Goal: Task Accomplishment & Management: Complete application form

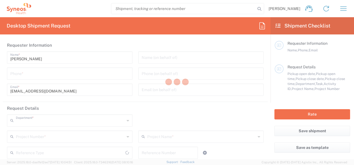
type input "3110"
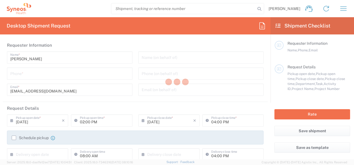
type input "[GEOGRAPHIC_DATA]"
type input "Syneos Health Romania S.R.L"
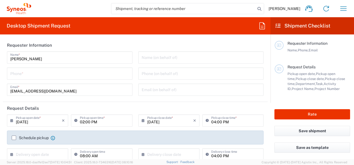
click at [75, 72] on input "tel" at bounding box center [69, 73] width 119 height 10
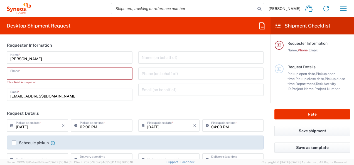
paste input "[PHONE_NUMBER]"
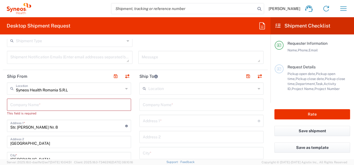
scroll to position [187, 0]
type input "[PHONE_NUMBER]"
click at [57, 103] on input "text" at bounding box center [68, 104] width 117 height 10
type input "Syneos Health"
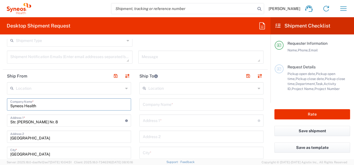
click at [57, 103] on input "Syneos Health" at bounding box center [68, 104] width 117 height 10
click at [42, 103] on input "Syneos Health" at bounding box center [68, 104] width 117 height 10
type input "Syneos S"
click at [159, 92] on input "text" at bounding box center [201, 88] width 107 height 10
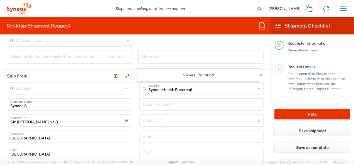
click at [258, 88] on icon at bounding box center [259, 88] width 3 height 9
click at [199, 86] on input "Syneos Health Bucuresti" at bounding box center [201, 88] width 107 height 10
type input "S"
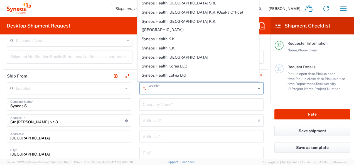
scroll to position [851, 0]
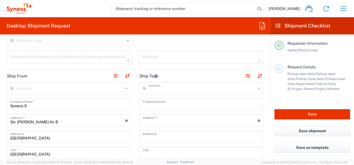
type input "Syneos Health Romania S.R.L"
type input "Str. [PERSON_NAME] Nr. 8"
type input "[GEOGRAPHIC_DATA]"
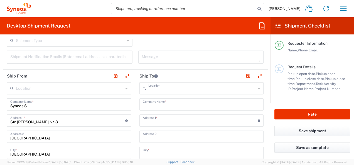
type input "[GEOGRAPHIC_DATA]"
type input "020945"
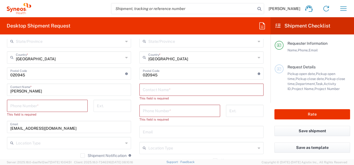
scroll to position [315, 0]
click at [36, 105] on input "tel" at bounding box center [47, 105] width 74 height 10
paste input "[PHONE_NUMBER]"
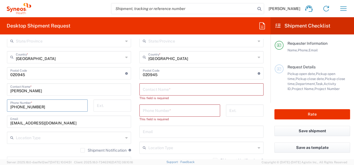
type input "[PHONE_NUMBER]"
click at [171, 92] on input "text" at bounding box center [201, 89] width 117 height 10
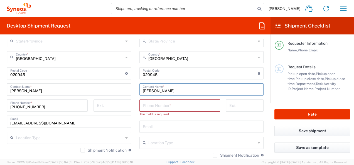
type input "[PERSON_NAME]"
click at [166, 103] on input "tel" at bounding box center [180, 105] width 74 height 10
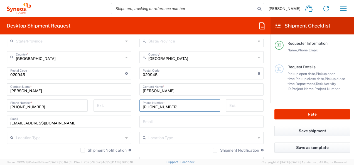
type input "[PHONE_NUMBER]"
click at [170, 123] on input "text" at bounding box center [201, 122] width 117 height 10
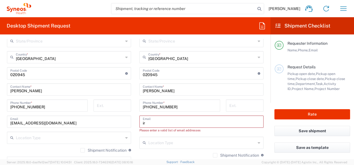
type input "i"
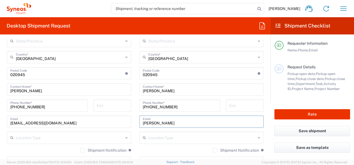
click at [151, 120] on input "[PERSON_NAME]" at bounding box center [201, 122] width 117 height 10
click at [151, 120] on input "andreae" at bounding box center [201, 122] width 117 height 10
click at [156, 122] on input "andreae" at bounding box center [201, 122] width 117 height 10
click at [159, 108] on input "[PHONE_NUMBER]" at bounding box center [180, 105] width 74 height 10
click at [169, 91] on input "[PERSON_NAME]" at bounding box center [201, 89] width 117 height 10
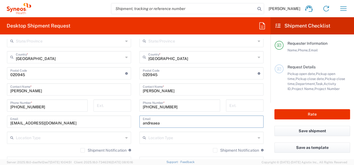
click at [168, 124] on input "andreaea" at bounding box center [201, 122] width 117 height 10
click at [163, 123] on input "andreaea" at bounding box center [201, 122] width 117 height 10
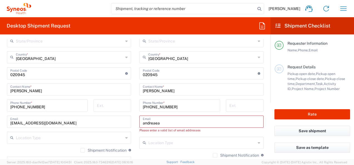
click at [163, 123] on input "andreaea" at bounding box center [201, 122] width 117 height 10
type input "a"
click at [163, 123] on input "text" at bounding box center [201, 122] width 117 height 10
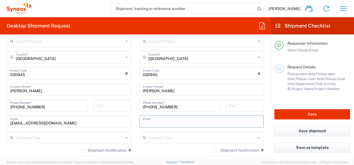
type input "[EMAIL_ADDRESS][DOMAIN_NAME]"
click at [181, 104] on input "[PHONE_NUMBER]" at bounding box center [180, 105] width 74 height 10
click at [155, 125] on input "[EMAIL_ADDRESS][DOMAIN_NAME]" at bounding box center [201, 122] width 117 height 10
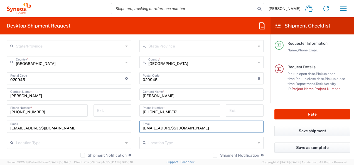
scroll to position [320, 0]
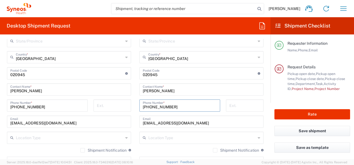
click at [179, 105] on input "[PHONE_NUMBER]" at bounding box center [180, 105] width 74 height 10
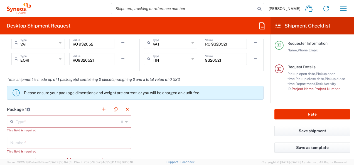
scroll to position [469, 0]
click at [126, 121] on div "Type * Material used to package goods" at bounding box center [69, 121] width 124 height 12
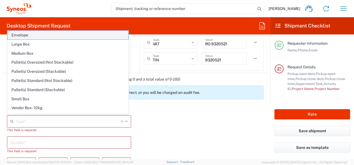
click at [26, 35] on span "Envelope" at bounding box center [68, 35] width 121 height 9
type input "Envelope"
type input "1"
type input "9.5"
type input "12.5"
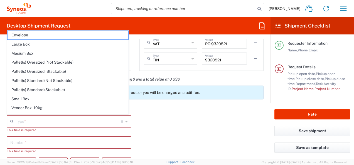
type input "0.25"
type input "in"
type input "0.45"
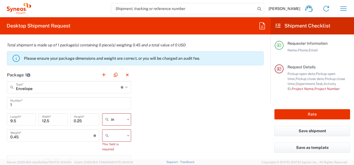
scroll to position [506, 0]
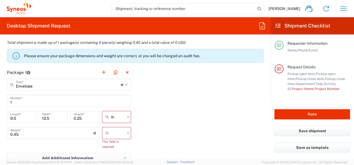
click at [127, 117] on icon at bounding box center [128, 117] width 3 height 9
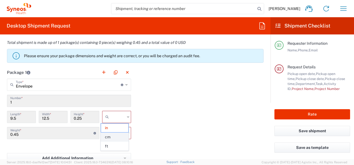
click at [109, 135] on span "cm" at bounding box center [114, 137] width 27 height 9
type input "24.13"
type input "31.75"
type input "0.64"
type input "cm"
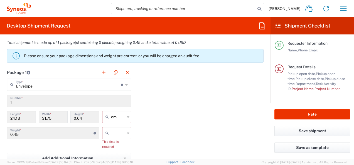
click at [127, 131] on icon at bounding box center [128, 133] width 3 height 9
click at [111, 144] on span "kgs" at bounding box center [114, 144] width 27 height 9
type input "kgs"
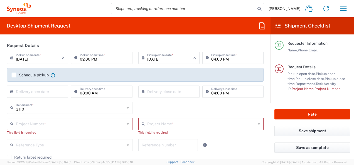
scroll to position [63, 0]
click at [127, 124] on icon at bounding box center [128, 124] width 3 height 9
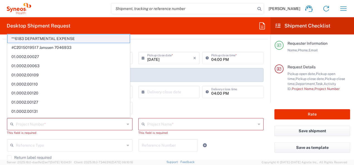
click at [65, 39] on span "**6183 DEPARTMENTAL EXPENSE" at bounding box center [69, 38] width 122 height 9
type input "**6183 DEPARTMENTAL EXPENSE"
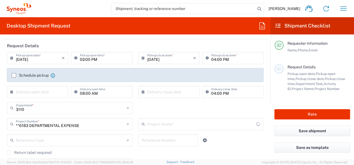
type input "6183"
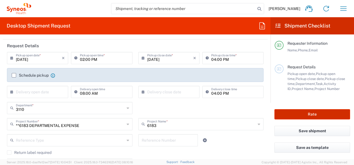
click at [290, 116] on button "Rate" at bounding box center [312, 114] width 76 height 10
type input "**6183 DEPARTMENTAL EXPENSE"
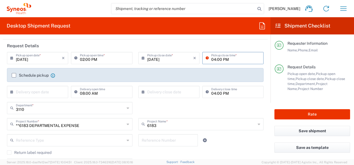
click at [233, 58] on input "04:00 PM" at bounding box center [235, 58] width 49 height 10
click at [213, 60] on input "04:00 PM" at bounding box center [235, 58] width 49 height 10
type input "05:00 PM"
click at [276, 101] on div "Request Details Pickup open date, Pickup open time, Pickup close date, Pickup c…" at bounding box center [312, 84] width 75 height 39
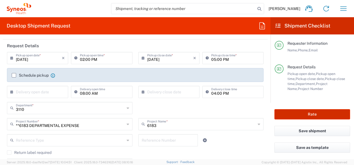
click at [299, 118] on button "Rate" at bounding box center [312, 114] width 76 height 10
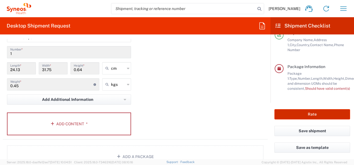
scroll to position [550, 0]
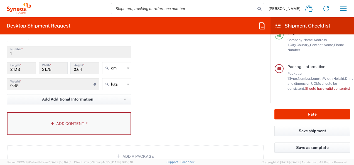
click at [81, 121] on button "Add Content *" at bounding box center [69, 123] width 124 height 23
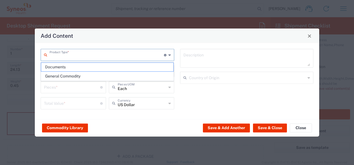
click at [104, 56] on input "text" at bounding box center [107, 55] width 114 height 10
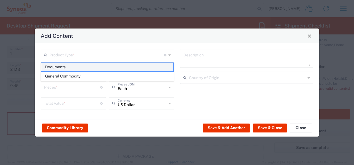
click at [70, 67] on span "Documents" at bounding box center [107, 67] width 132 height 9
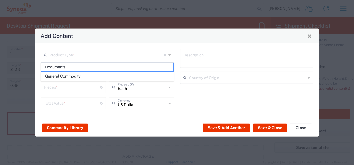
click at [61, 67] on input "text" at bounding box center [107, 71] width 127 height 10
type input "Documents"
type input "1"
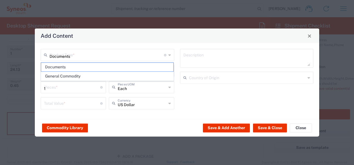
type textarea "Documents"
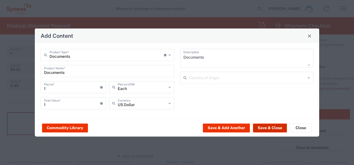
click at [269, 129] on button "Save & Close" at bounding box center [270, 128] width 34 height 9
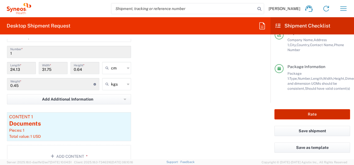
click at [301, 114] on button "Rate" at bounding box center [312, 114] width 76 height 10
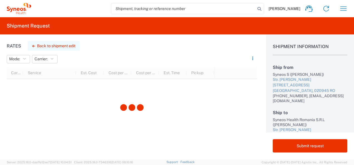
click at [59, 48] on button "Back to shipment edit" at bounding box center [54, 46] width 52 height 10
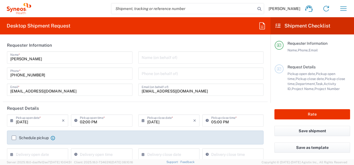
type input "**6183 DEPARTMENTAL EXPENSE"
type input "6183"
type input "3110"
type input "Envelope"
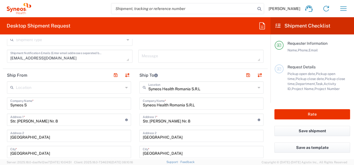
scroll to position [188, 0]
click at [30, 103] on input "Syneos S" at bounding box center [68, 103] width 117 height 10
type input "S"
click at [57, 123] on input "Str. [PERSON_NAME] Nr. 8" at bounding box center [67, 119] width 115 height 10
click at [0, 120] on html "Ruxandra Badea Home Shipment estimator Shipment tracking Desktop shipment reque…" at bounding box center [177, 82] width 354 height 165
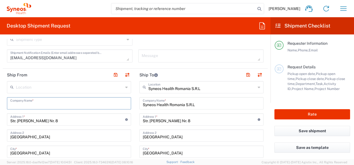
click at [53, 119] on input "Str. [PERSON_NAME] Nr. 8" at bounding box center [67, 119] width 115 height 10
click at [51, 122] on input "Str. [PERSON_NAME] Nr. 8" at bounding box center [67, 119] width 115 height 10
click at [52, 120] on input "Str. [PERSON_NAME] Nr. 8" at bounding box center [67, 119] width 115 height 10
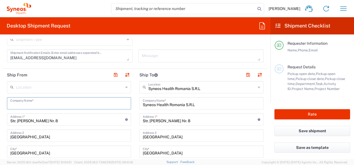
click at [52, 120] on input "Str. [PERSON_NAME] Nr. 8" at bounding box center [67, 119] width 115 height 10
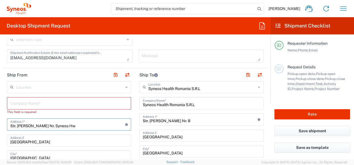
type input "Str. Tudor Arghezi Nr. Syneos Hw"
click at [66, 104] on input "text" at bounding box center [68, 103] width 117 height 10
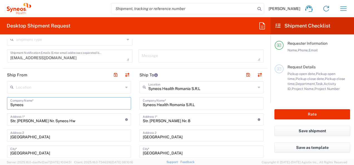
type input "Syneos"
click at [74, 119] on input "Str. Tudor Arghezi Nr. Syneos Hw" at bounding box center [67, 119] width 115 height 10
type input "S"
click at [74, 119] on input "text" at bounding box center [67, 119] width 115 height 10
click at [26, 121] on input "Str. Amurgului nr. 6, Valea Ramnicului" at bounding box center [67, 119] width 115 height 10
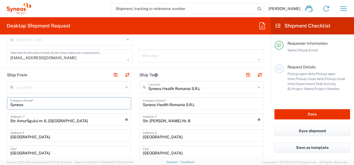
click at [17, 121] on input "Str. AmurSgului nr. 6, Valea Ramnicului" at bounding box center [67, 119] width 115 height 10
type input "Str. AmurSgului nr. 6, Valea Ramnicului"
click at [17, 104] on input "Syneos" at bounding box center [68, 103] width 117 height 10
click at [25, 104] on input "Syneos" at bounding box center [68, 103] width 117 height 10
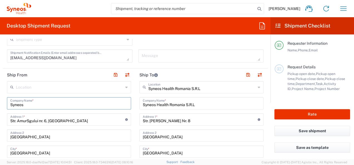
click at [25, 104] on input "Syneos" at bounding box center [68, 103] width 117 height 10
type input "S"
click at [25, 104] on input "text" at bounding box center [68, 103] width 117 height 10
click at [27, 105] on input "text" at bounding box center [68, 103] width 117 height 10
click at [95, 87] on input "text" at bounding box center [69, 87] width 107 height 10
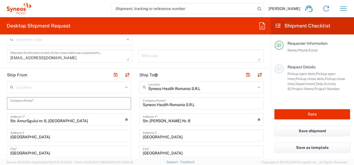
click at [0, 0] on span "[PERSON_NAME] LLC-[GEOGRAPHIC_DATA] [GEOGRAPHIC_DATA] [GEOGRAPHIC_DATA]" at bounding box center [0, 0] width 0 height 0
type input "[PERSON_NAME] LLC-[GEOGRAPHIC_DATA] [GEOGRAPHIC_DATA] [GEOGRAPHIC_DATA]"
type input "Addison Whitney LLC"
type input "1030 Sync St"
type input "Morrisville"
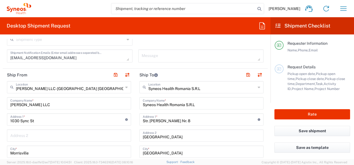
type input "[GEOGRAPHIC_DATA]"
type input "27560"
type input "Sender/Shipper"
type input "Delivery Duty Paid"
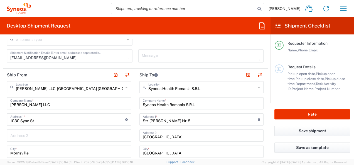
type input "North Carolina"
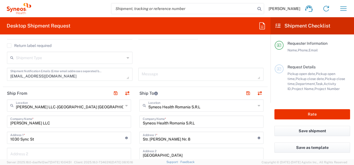
scroll to position [170, 0]
click at [125, 104] on icon at bounding box center [126, 105] width 3 height 9
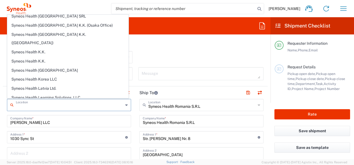
scroll to position [848, 0]
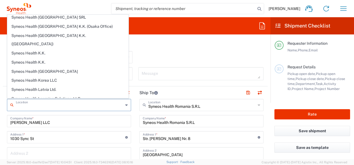
type input "Syneos Health Romania S.R.L"
type input "Str. [PERSON_NAME] Nr. 8"
type input "[GEOGRAPHIC_DATA]"
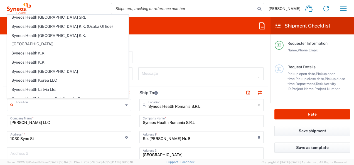
type input "[GEOGRAPHIC_DATA]"
type input "020945"
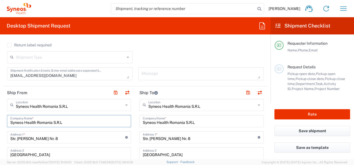
click at [68, 123] on input "Syneos Health Romania S.R.L" at bounding box center [68, 121] width 117 height 10
click at [125, 104] on icon at bounding box center [126, 105] width 3 height 9
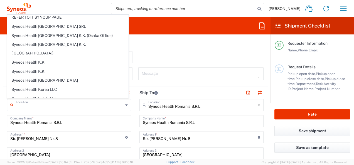
scroll to position [0, 0]
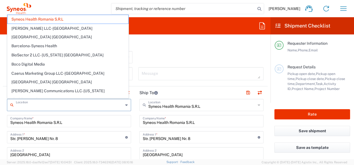
click at [96, 104] on input "text" at bounding box center [69, 105] width 107 height 10
click at [149, 63] on div "Shipment Type Batch Regular" at bounding box center [135, 59] width 262 height 16
type input "Syneos Health Romania S.R.L"
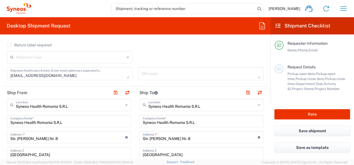
click at [87, 99] on div "Syneos Health Romania S.R.L Location" at bounding box center [69, 105] width 124 height 12
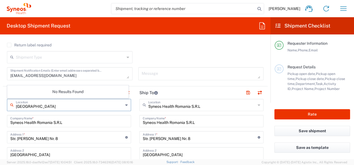
type input "[GEOGRAPHIC_DATA]"
click at [77, 140] on input "Str. [PERSON_NAME] Nr. 8" at bounding box center [67, 137] width 115 height 10
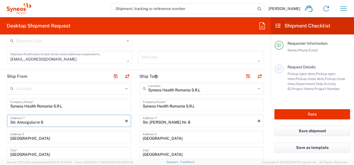
scroll to position [187, 0]
type input "Str. Amurgului nr 6"
click at [82, 140] on input "[GEOGRAPHIC_DATA]" at bounding box center [68, 137] width 117 height 10
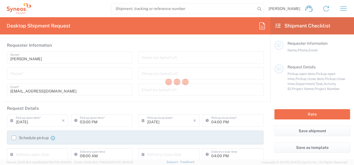
type input "[GEOGRAPHIC_DATA]"
type input "3110"
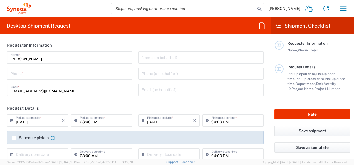
type input "Syneos Health Romania S.R.L"
click at [55, 74] on input "tel" at bounding box center [69, 73] width 119 height 10
type input "[PHONE_NUMBER]"
type input "[EMAIL_ADDRESS][DOMAIN_NAME]"
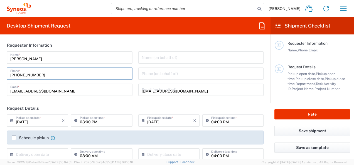
type input "**6183 DEPARTMENTAL EXPENSE"
type input "6183"
type input "Syneos S"
type input "[PHONE_NUMBER]"
type input "Syneos Health Romania S.R.L"
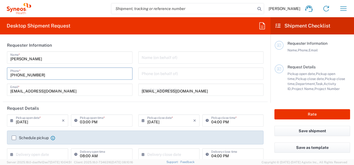
type input "Syneos Health Romania S.R.L"
type input "Str. [PERSON_NAME] Nr. 8"
type input "[GEOGRAPHIC_DATA]"
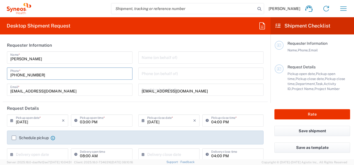
type input "020945"
type input "[PERSON_NAME]"
type input "[PHONE_NUMBER]"
type input "[EMAIL_ADDRESS][DOMAIN_NAME]"
type input "9320521"
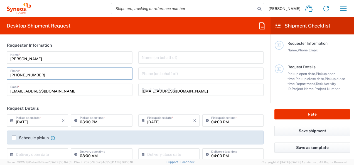
type input "Envelope"
type input "1"
type input "24.13"
type input "31.75"
type input "0.64"
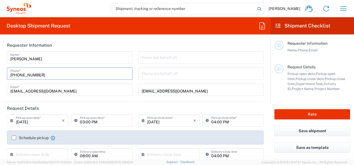
type input "cm"
type input "0.45"
type input "kgs"
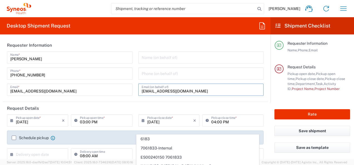
click at [220, 90] on input "[EMAIL_ADDRESS][DOMAIN_NAME]" at bounding box center [201, 90] width 119 height 10
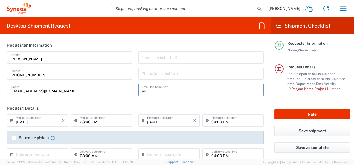
type input "a"
click at [208, 111] on header "Request Details" at bounding box center [135, 108] width 265 height 13
click at [186, 92] on input "text" at bounding box center [201, 90] width 119 height 10
type input "[EMAIL_ADDRESS][DOMAIN_NAME]"
type input "[GEOGRAPHIC_DATA]"
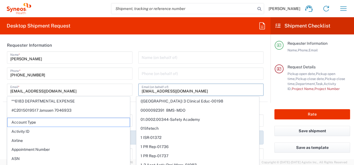
click at [215, 92] on input "[EMAIL_ADDRESS][DOMAIN_NAME]" at bounding box center [201, 90] width 119 height 10
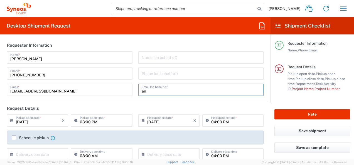
type input "a"
click at [195, 91] on input "text" at bounding box center [201, 90] width 119 height 10
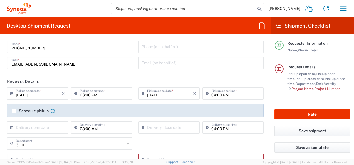
click at [233, 101] on div "04:00 PM Pickup close time *" at bounding box center [233, 96] width 64 height 16
click at [214, 95] on input "04:00 PM" at bounding box center [235, 93] width 49 height 10
type input "05:00 PM"
click at [15, 110] on label "Schedule pickup" at bounding box center [30, 111] width 37 height 4
click at [14, 111] on input "Schedule pickup" at bounding box center [14, 111] width 0 height 0
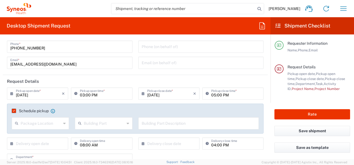
click at [63, 125] on icon at bounding box center [64, 123] width 3 height 9
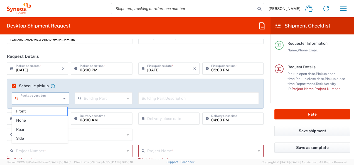
scroll to position [52, 0]
click at [13, 84] on label "Schedule pickup" at bounding box center [30, 85] width 37 height 4
click at [13, 86] on input "Schedule pickup" at bounding box center [13, 86] width 0 height 0
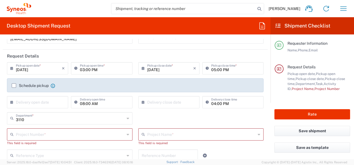
click at [52, 103] on input "text" at bounding box center [39, 102] width 46 height 10
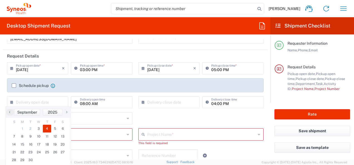
click at [47, 127] on span "4" at bounding box center [47, 129] width 8 height 8
type input "[DATE]"
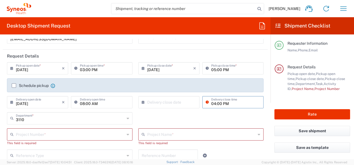
click at [213, 103] on input "04:00 PM" at bounding box center [235, 102] width 49 height 10
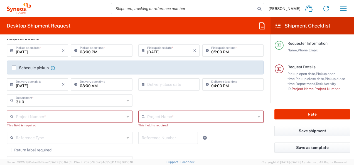
click at [127, 117] on icon at bounding box center [128, 116] width 3 height 9
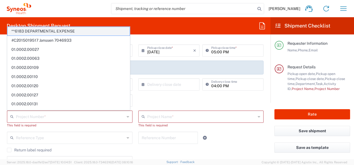
click at [71, 30] on span "**6183 DEPARTMENTAL EXPENSE" at bounding box center [69, 31] width 122 height 9
type input "**6183 DEPARTMENTAL EXPENSE"
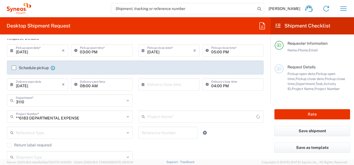
click at [167, 119] on input "text" at bounding box center [201, 117] width 109 height 10
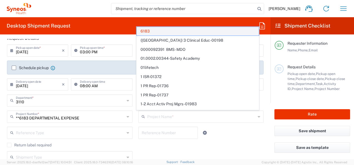
click at [149, 31] on span "6183" at bounding box center [198, 31] width 122 height 9
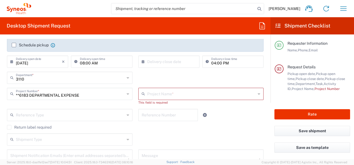
scroll to position [102, 0]
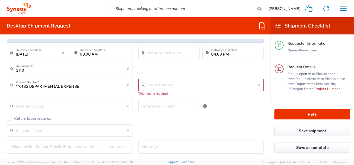
click at [172, 90] on div "Project Name *" at bounding box center [200, 85] width 125 height 12
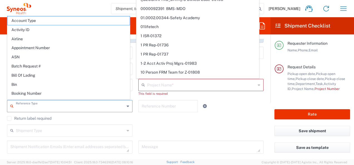
click at [92, 102] on input "text" at bounding box center [70, 106] width 109 height 10
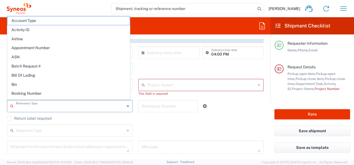
click at [212, 106] on div at bounding box center [212, 106] width 22 height 12
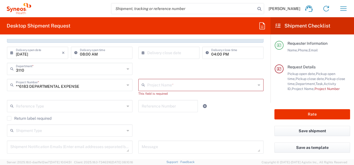
click at [258, 85] on icon at bounding box center [259, 85] width 3 height 9
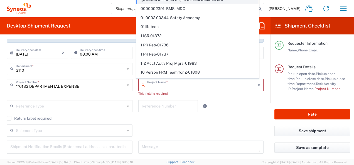
click at [193, 0] on span "([GEOGRAPHIC_DATA]) 3 Clinical Educ-00198" at bounding box center [198, -1] width 122 height 9
type input "([GEOGRAPHIC_DATA]) 3 Clinical Educ-00198"
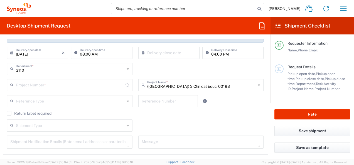
type input "400000198"
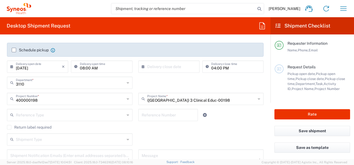
scroll to position [87, 0]
click at [127, 98] on icon at bounding box center [128, 99] width 3 height 9
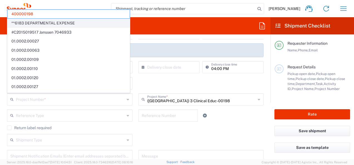
click at [67, 23] on span "**6183 DEPARTMENTAL EXPENSE" at bounding box center [69, 23] width 122 height 9
type input "**6183 DEPARTMENTAL EXPENSE"
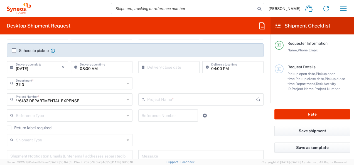
type input "6183"
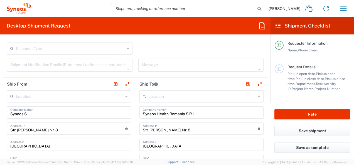
scroll to position [184, 0]
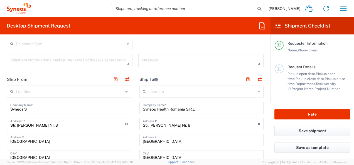
click at [61, 126] on input "Str. [PERSON_NAME] Nr. 8" at bounding box center [67, 124] width 115 height 10
type input "Str. Amurgului nr.6"
click at [84, 139] on input "[GEOGRAPHIC_DATA]" at bounding box center [68, 140] width 117 height 10
drag, startPoint x: 84, startPoint y: 139, endPoint x: 0, endPoint y: 142, distance: 84.1
click at [0, 142] on html "[PERSON_NAME] Home Shipment estimator Shipment tracking Desktop shipment reques…" at bounding box center [177, 82] width 354 height 165
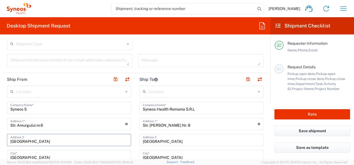
scroll to position [201, 0]
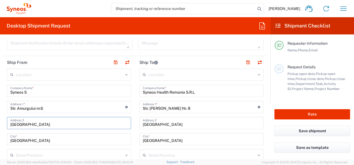
type input "[GEOGRAPHIC_DATA]"
click at [33, 142] on input "[GEOGRAPHIC_DATA]" at bounding box center [68, 139] width 117 height 10
type input "B"
click at [61, 141] on input "Buzau" at bounding box center [68, 139] width 117 height 10
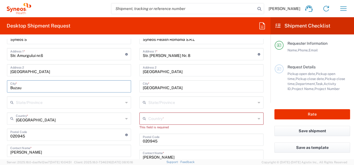
scroll to position [256, 0]
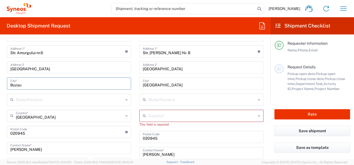
type input "Buzau"
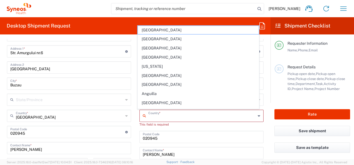
click at [200, 114] on input "text" at bounding box center [201, 116] width 107 height 10
type input "[GEOGRAPHIC_DATA]"
type input "[EMAIL_ADDRESS][DOMAIN_NAME]"
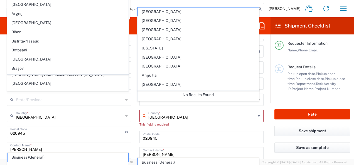
scroll to position [275, 0]
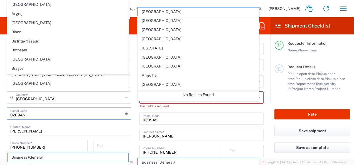
click at [28, 116] on input "undefined" at bounding box center [67, 113] width 115 height 10
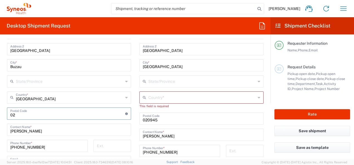
type input "0"
type input "127660"
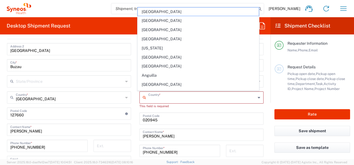
click at [189, 98] on input "text" at bounding box center [201, 97] width 107 height 10
type input "[GEOGRAPHIC_DATA]"
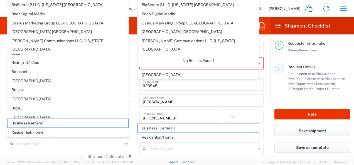
scroll to position [43, 0]
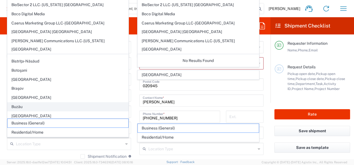
click at [20, 103] on span "Buzău" at bounding box center [68, 107] width 121 height 9
type input "Buzău"
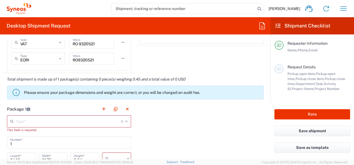
scroll to position [466, 0]
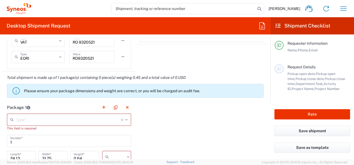
click at [125, 119] on icon at bounding box center [126, 119] width 3 height 9
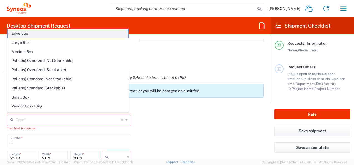
click at [33, 33] on span "Envelope" at bounding box center [68, 33] width 121 height 9
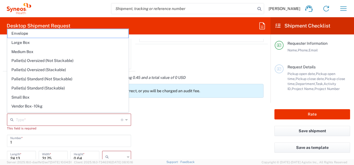
type input "Envelope"
type input "9.5"
type input "12.5"
type input "0.25"
type input "in"
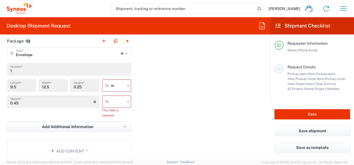
scroll to position [534, 0]
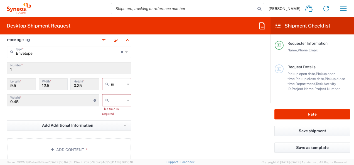
click at [127, 83] on icon at bounding box center [128, 84] width 3 height 9
click at [108, 103] on span "cm" at bounding box center [114, 104] width 27 height 9
type input "24.13"
type input "31.75"
type input "0.64"
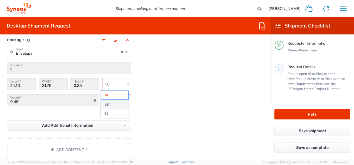
type input "cm"
click at [127, 100] on div at bounding box center [116, 100] width 29 height 12
click at [111, 110] on span "kgs" at bounding box center [114, 111] width 27 height 9
type input "kgs"
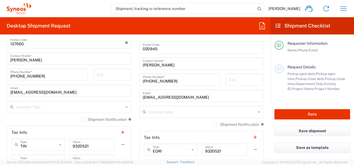
scroll to position [351, 0]
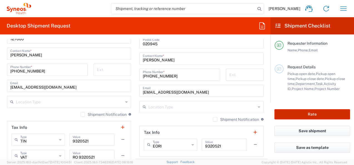
click at [305, 116] on button "Rate" at bounding box center [312, 114] width 76 height 10
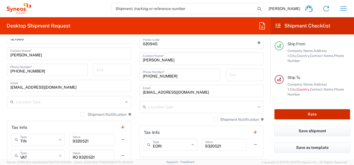
scroll to position [79, 0]
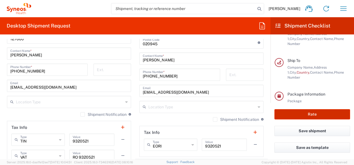
type input "**6183 DEPARTMENTAL EXPENSE"
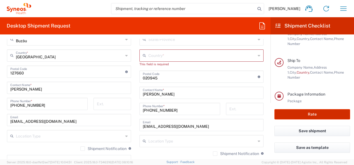
scroll to position [316, 0]
click at [258, 55] on icon at bounding box center [259, 55] width 3 height 9
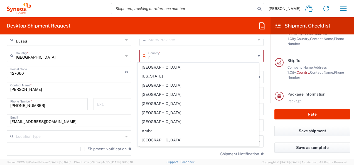
type input "[GEOGRAPHIC_DATA]"
type input "Syneos Health Romania S.R.L"
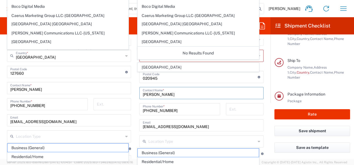
click at [172, 93] on input "[PERSON_NAME]" at bounding box center [201, 93] width 117 height 10
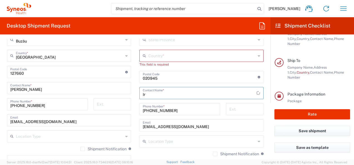
type input "I"
type input "[PERSON_NAME]"
click at [191, 51] on input "text" at bounding box center [201, 56] width 107 height 10
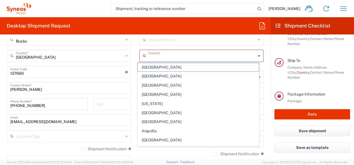
type input "[GEOGRAPHIC_DATA]"
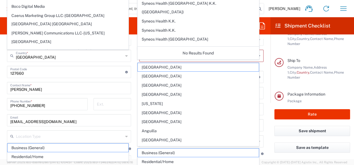
scroll to position [844, 0]
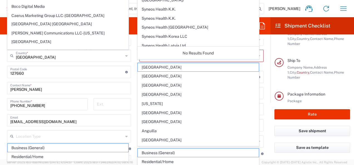
type input "Syneos Health Romania S.R.L"
type input "[GEOGRAPHIC_DATA]"
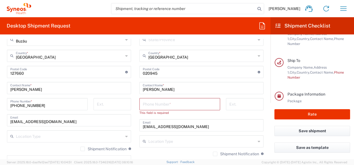
click at [174, 104] on input "tel" at bounding box center [180, 104] width 74 height 10
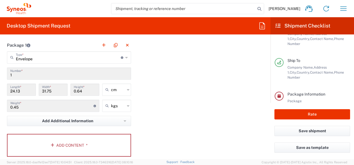
scroll to position [532, 0]
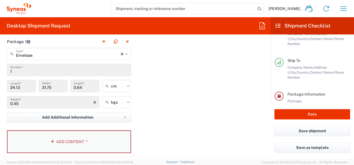
type input "+40731 328063"
click at [66, 142] on button "Add Content *" at bounding box center [69, 141] width 124 height 23
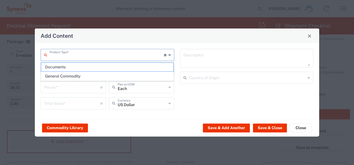
click at [107, 53] on input "text" at bounding box center [107, 55] width 114 height 10
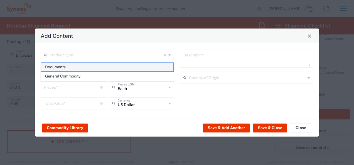
click at [63, 68] on span "Documents" at bounding box center [107, 67] width 132 height 9
type input "Documents"
type input "1"
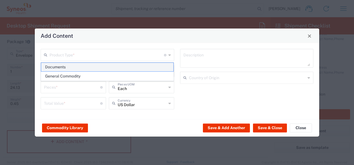
type textarea "Documents"
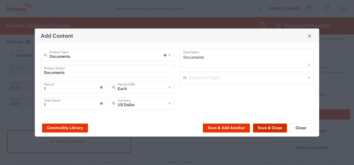
click at [265, 129] on button "Save & Close" at bounding box center [270, 128] width 34 height 9
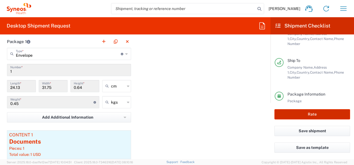
click at [306, 117] on button "Rate" at bounding box center [312, 114] width 76 height 10
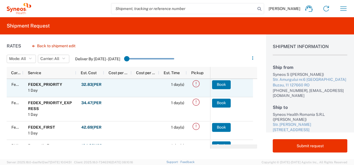
click at [196, 83] on icon at bounding box center [195, 83] width 9 height 9
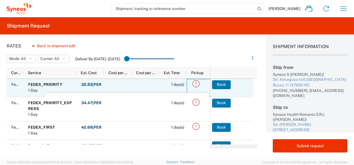
click at [196, 83] on icon at bounding box center [195, 83] width 9 height 9
click at [223, 84] on button "Book" at bounding box center [221, 84] width 19 height 9
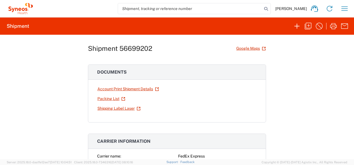
scroll to position [8, 0]
click at [128, 108] on link "Shipping Label Laser" at bounding box center [119, 108] width 44 height 10
click at [282, 54] on div "Shipment 56699202 Google Maps Documents Account Print Shipment Details Packing …" at bounding box center [177, 97] width 354 height 125
